Goal: Find specific page/section: Find specific page/section

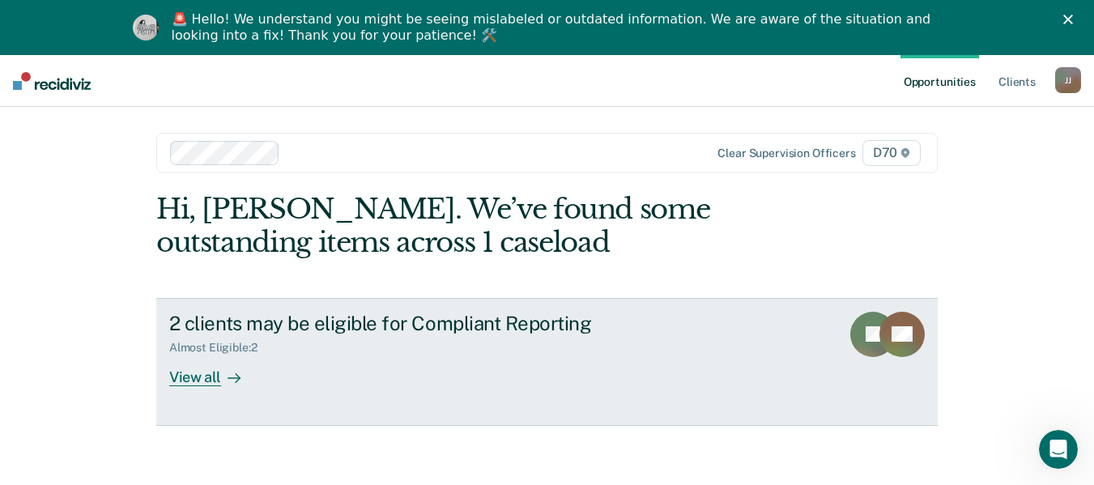
click at [206, 376] on div "View all" at bounding box center [214, 371] width 91 height 32
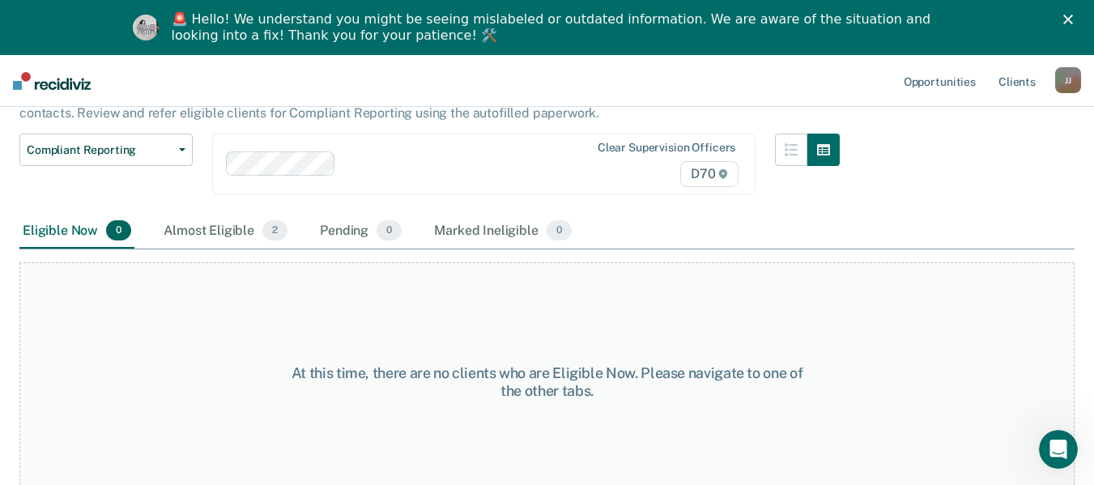
scroll to position [139, 0]
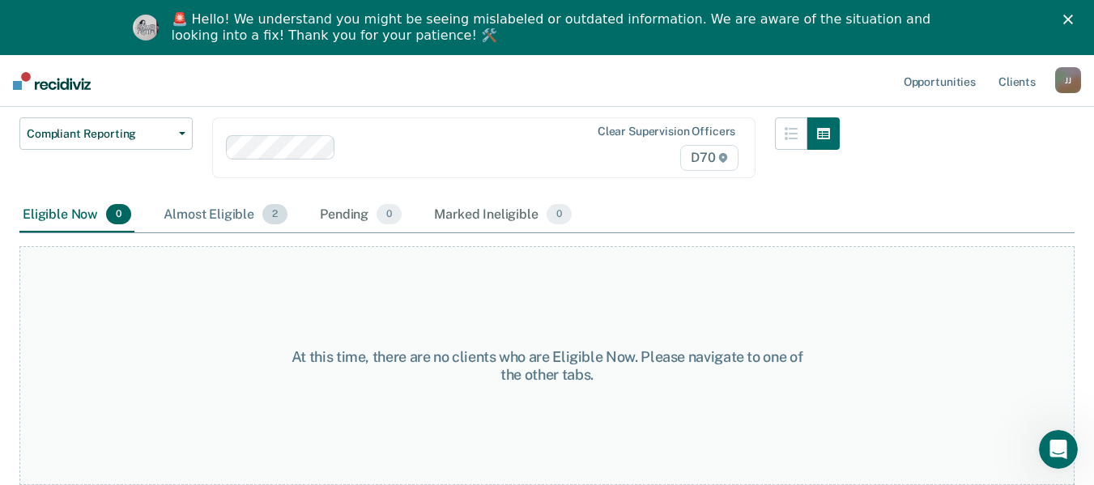
click at [232, 215] on div "Almost Eligible 2" at bounding box center [225, 216] width 130 height 36
